Goal: Task Accomplishment & Management: Complete application form

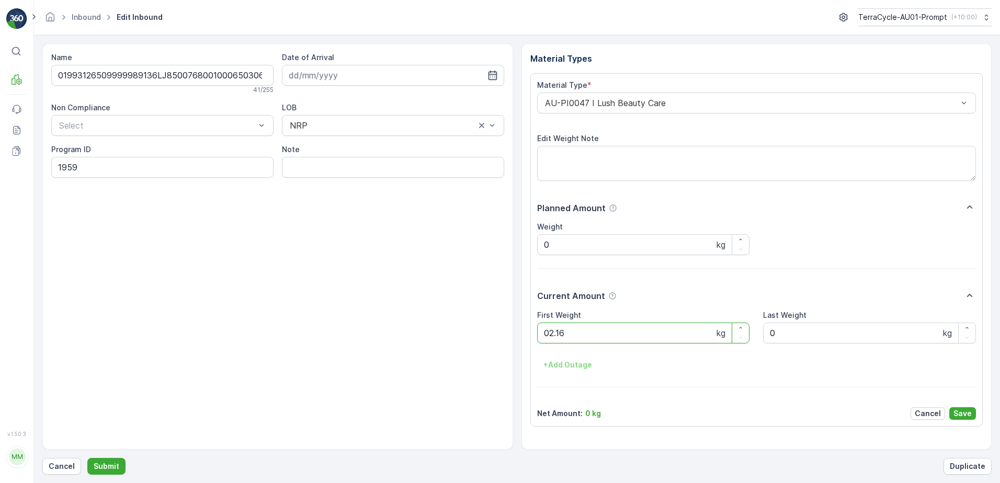
click at [87, 458] on button "Submit" at bounding box center [106, 466] width 38 height 17
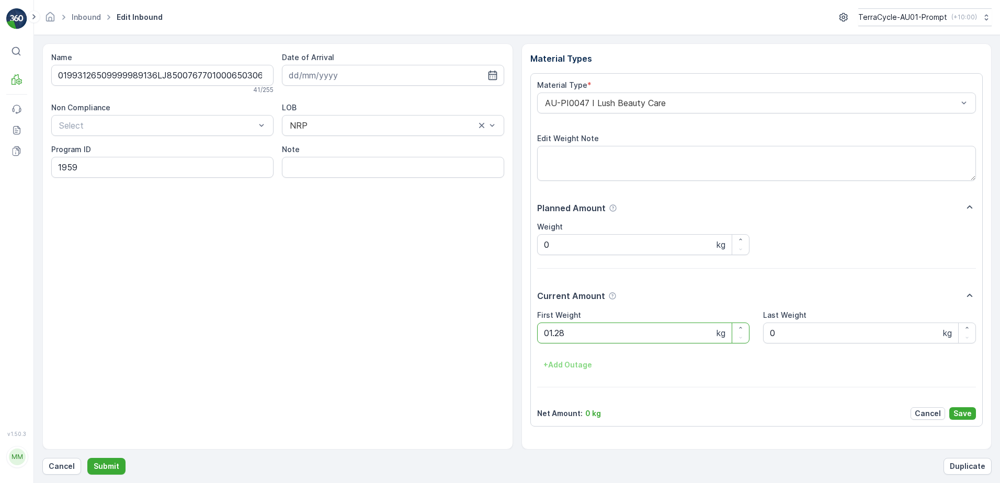
click at [87, 458] on button "Submit" at bounding box center [106, 466] width 38 height 17
